Goal: Task Accomplishment & Management: Use online tool/utility

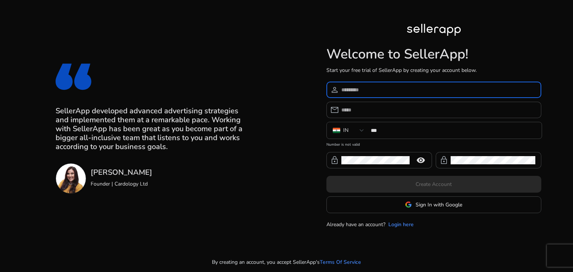
click at [393, 90] on input at bounding box center [439, 90] width 194 height 8
type input "**********"
click at [374, 111] on input "email" at bounding box center [439, 110] width 194 height 8
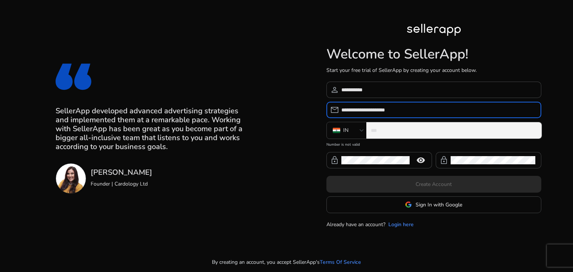
type input "**********"
click at [390, 132] on input "***" at bounding box center [453, 131] width 165 height 8
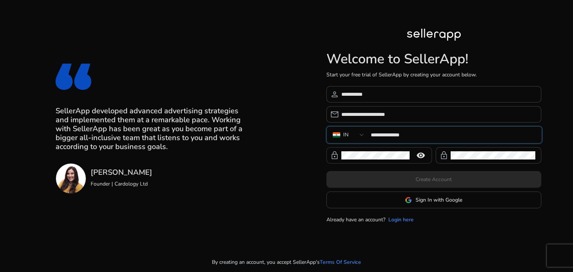
type input "**********"
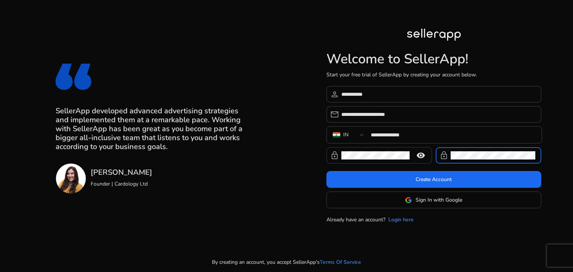
click at [420, 156] on mat-icon "remove_red_eye" at bounding box center [421, 155] width 18 height 9
click at [420, 156] on mat-icon "visibility_off" at bounding box center [421, 155] width 18 height 9
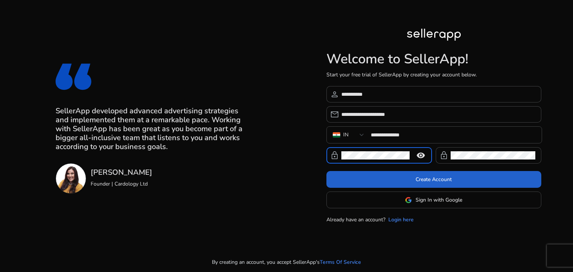
click at [435, 181] on span "Create Account" at bounding box center [434, 180] width 36 height 8
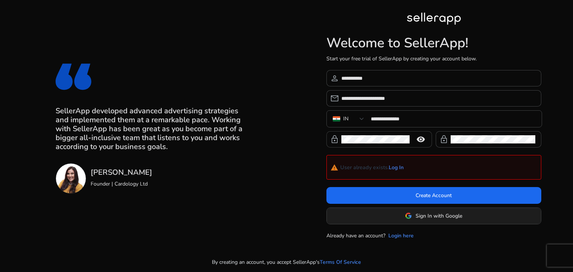
click at [448, 215] on span "Sign In with Google" at bounding box center [439, 216] width 47 height 8
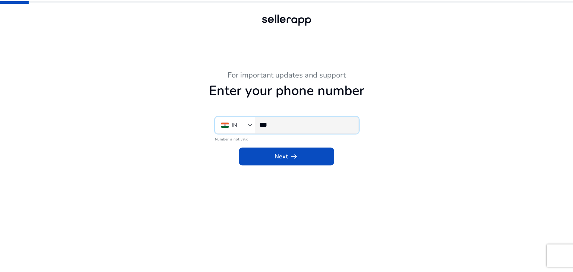
click at [286, 128] on input "***" at bounding box center [305, 125] width 93 height 8
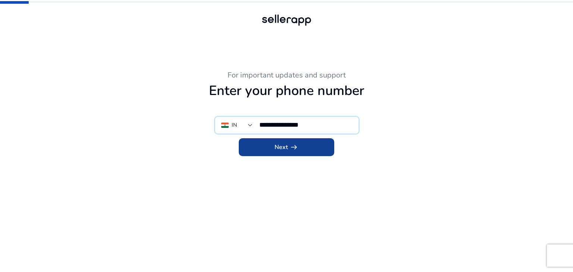
type input "**********"
drag, startPoint x: 287, startPoint y: 144, endPoint x: 332, endPoint y: 145, distance: 45.2
click at [288, 144] on span "Next arrow_right_alt" at bounding box center [287, 147] width 24 height 9
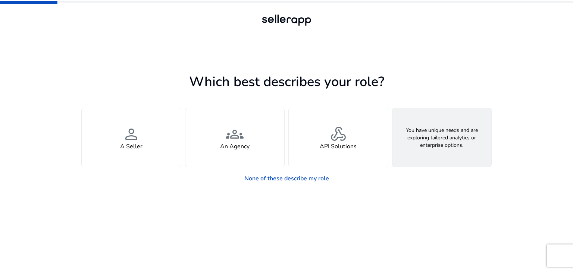
click at [434, 136] on span "feature_search" at bounding box center [442, 134] width 18 height 18
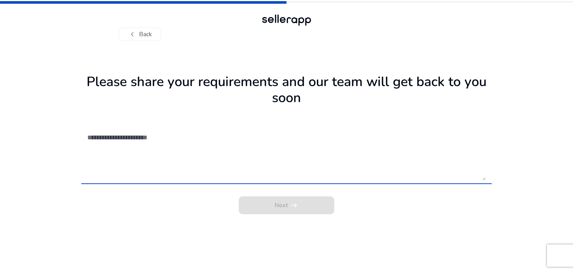
click at [150, 140] on textarea at bounding box center [286, 154] width 399 height 53
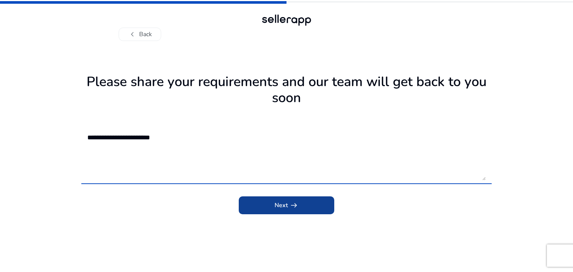
type textarea "**********"
click at [282, 203] on span "Next arrow_right_alt" at bounding box center [287, 205] width 24 height 9
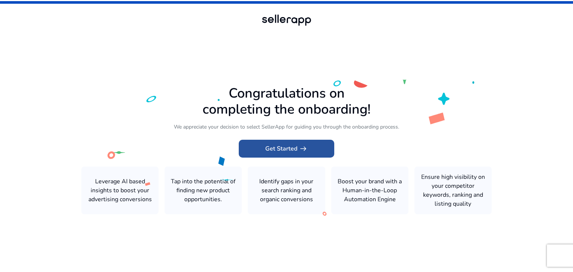
click at [296, 148] on span "Get Started arrow_right_alt" at bounding box center [286, 148] width 43 height 9
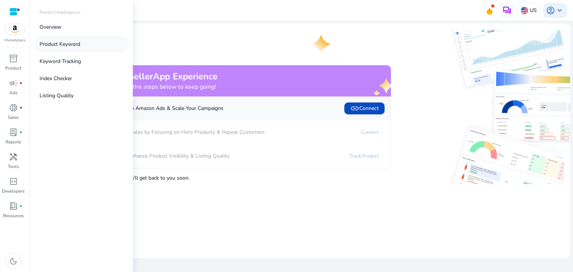
click at [53, 46] on p "Product Keyword" at bounding box center [60, 44] width 41 height 8
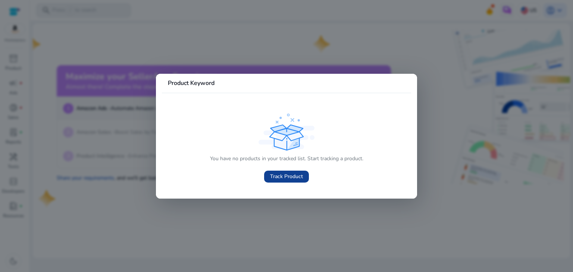
click at [285, 180] on span "Track Product" at bounding box center [286, 177] width 33 height 8
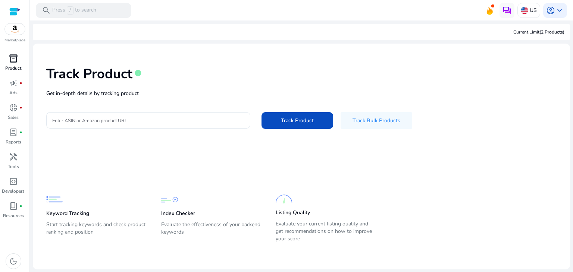
click at [15, 57] on span "inventory_2" at bounding box center [13, 58] width 9 height 9
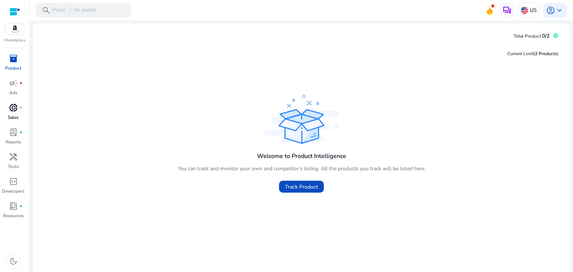
click at [9, 109] on span "donut_small" at bounding box center [13, 107] width 9 height 9
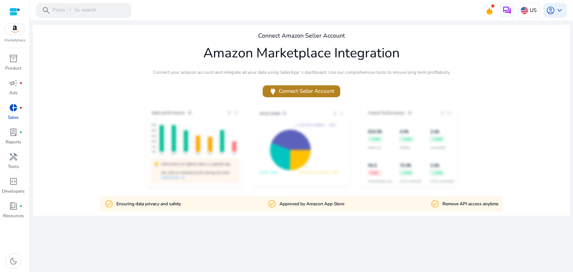
click at [295, 93] on span "power Connect Seller Account" at bounding box center [302, 91] width 66 height 9
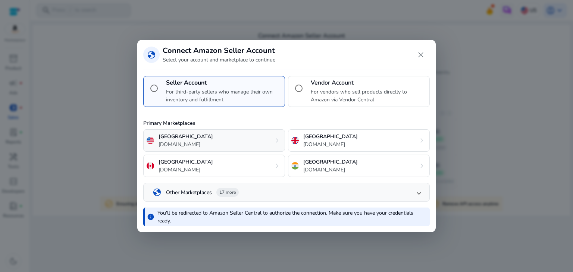
click at [271, 138] on div "United States amazon.com chevron_right" at bounding box center [214, 141] width 142 height 22
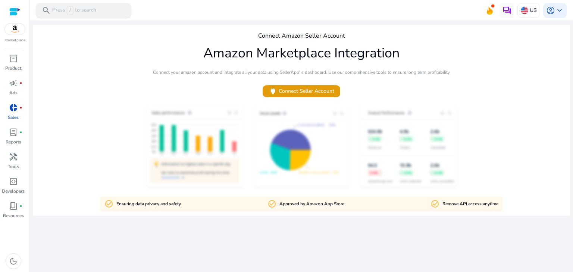
click at [47, 9] on span "search" at bounding box center [46, 10] width 9 height 9
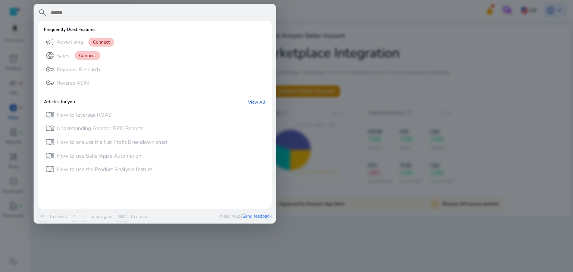
click at [89, 14] on input "text" at bounding box center [161, 12] width 222 height 9
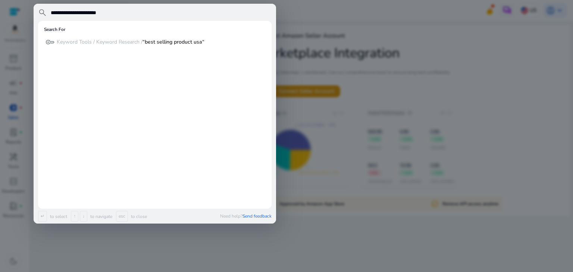
type input "**********"
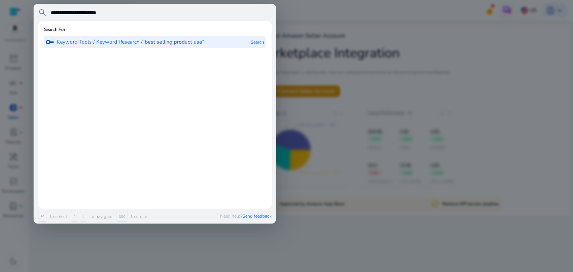
click at [179, 42] on b "“best selling product usa“" at bounding box center [174, 41] width 62 height 7
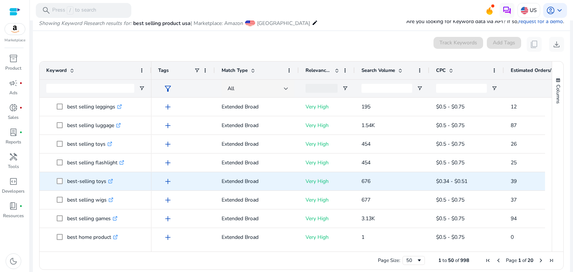
scroll to position [785, 0]
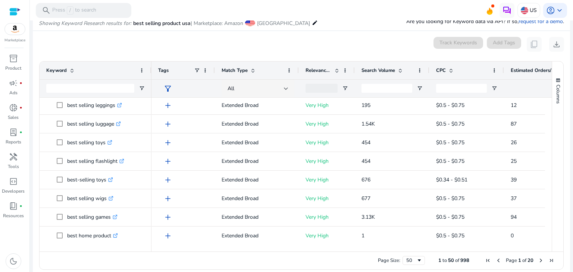
click at [539, 260] on span "Next Page" at bounding box center [541, 261] width 6 height 6
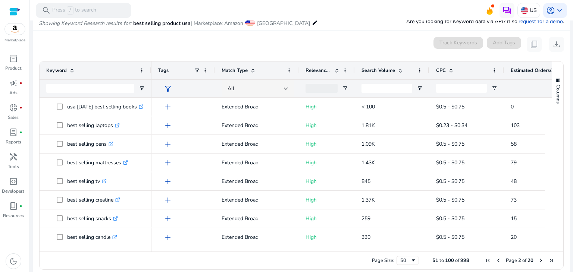
click at [539, 260] on span "Next Page" at bounding box center [541, 261] width 6 height 6
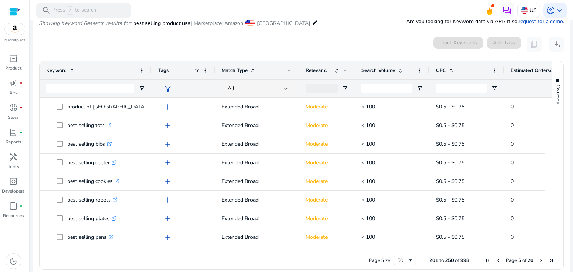
click at [539, 260] on span "Next Page" at bounding box center [541, 261] width 6 height 6
click at [496, 261] on span "Previous Page" at bounding box center [499, 261] width 6 height 6
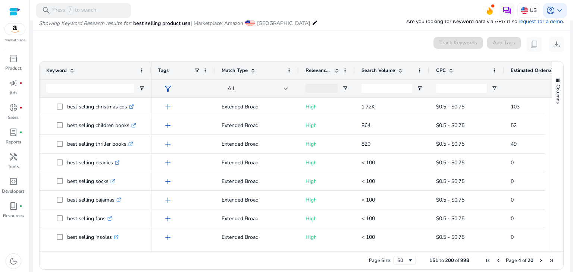
click at [496, 261] on span "Previous Page" at bounding box center [499, 261] width 6 height 6
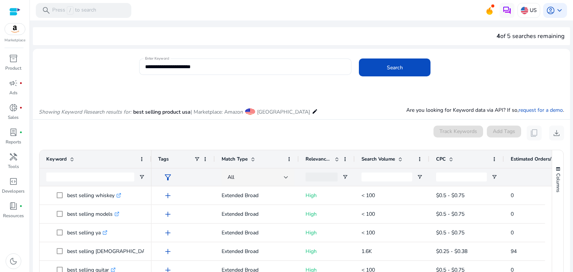
scroll to position [96, 0]
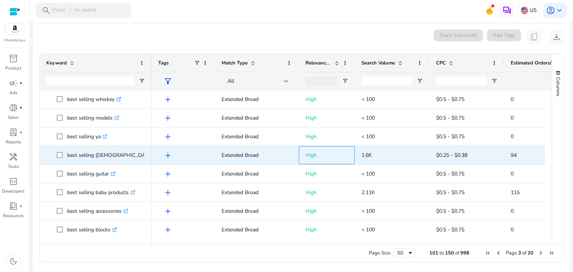
click at [309, 157] on p "High" at bounding box center [327, 155] width 43 height 15
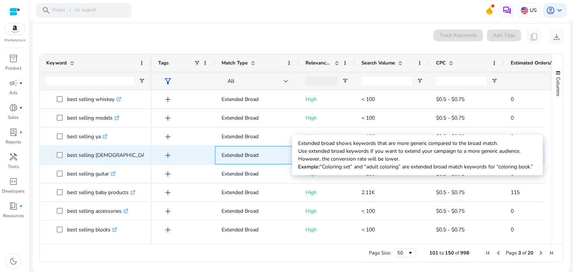
click at [236, 156] on p "Extended Broad" at bounding box center [257, 155] width 71 height 15
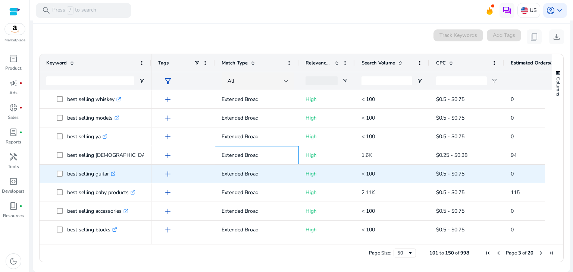
scroll to position [0, 0]
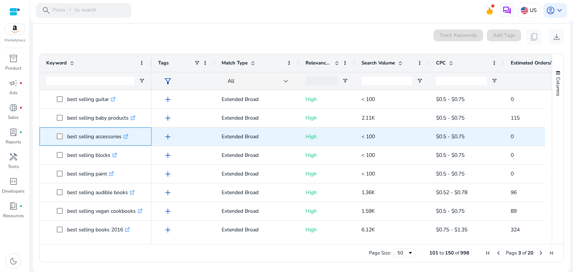
click at [92, 138] on p "best selling accessories .st0{fill:#2c8af8}" at bounding box center [97, 136] width 61 height 15
click at [103, 136] on p "best selling accessories .st0{fill:#2c8af8}" at bounding box center [97, 136] width 61 height 15
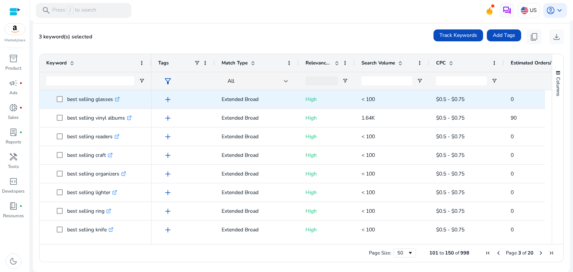
click at [59, 102] on span at bounding box center [62, 99] width 10 height 15
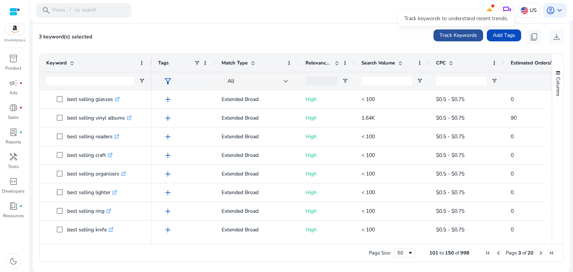
click at [458, 37] on span "Track Keywords" at bounding box center [459, 35] width 38 height 8
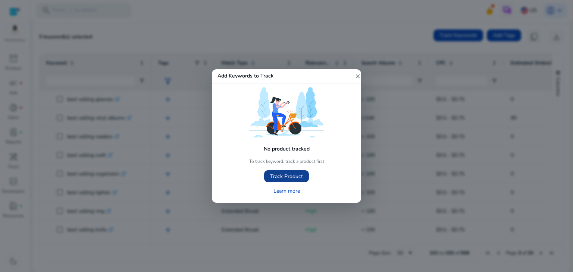
click at [294, 179] on span "Track Product" at bounding box center [286, 177] width 33 height 8
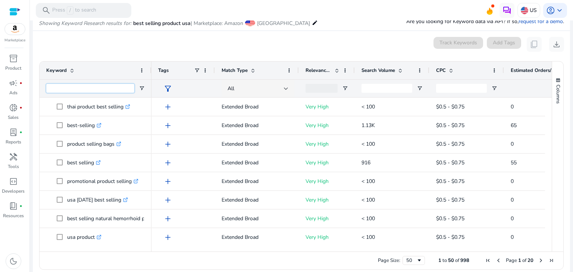
click at [89, 90] on input "Keyword Filter Input" at bounding box center [90, 88] width 88 height 9
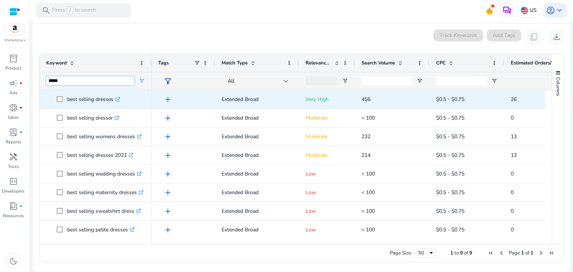
type input "*****"
click at [88, 98] on p "best selling dresses .st0{fill:#2c8af8}" at bounding box center [93, 99] width 53 height 15
